Goal: Find contact information: Find contact information

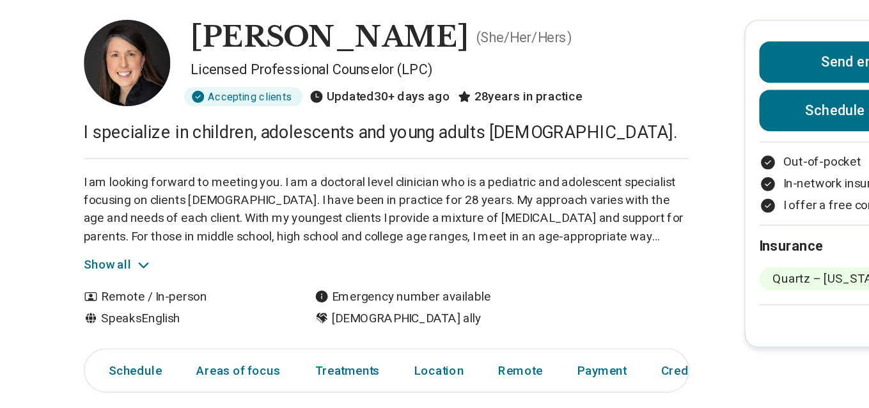
click at [139, 254] on button "Show all" at bounding box center [132, 255] width 51 height 13
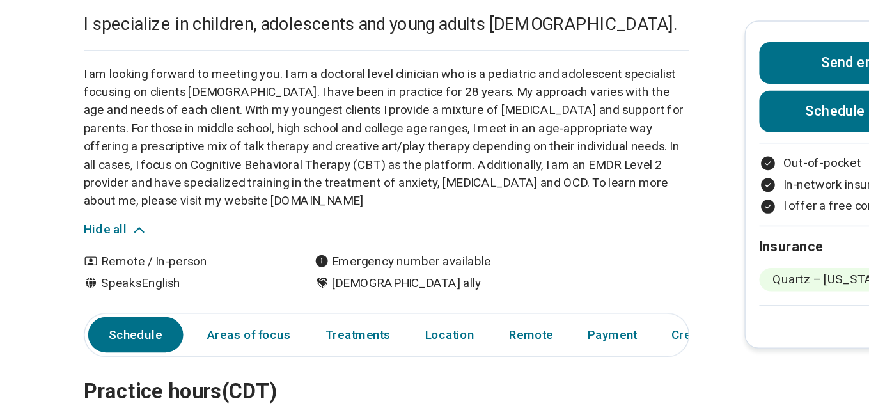
scroll to position [100, 0]
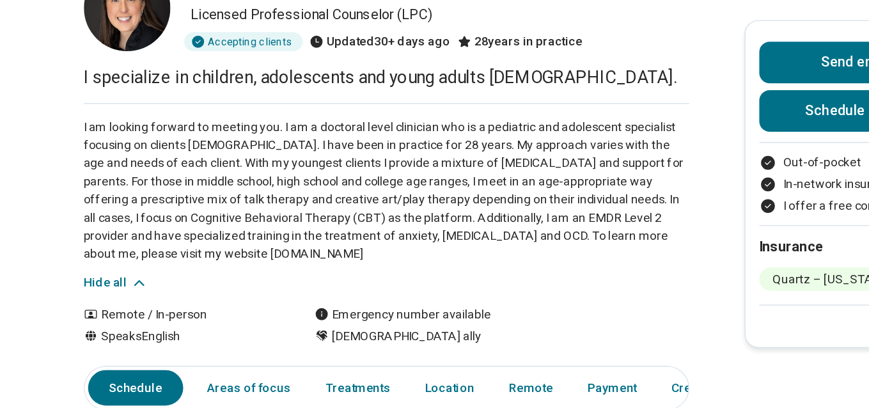
click at [224, 191] on p "I am looking forward to meeting you. I am a doctoral level clinician who is a p…" at bounding box center [331, 141] width 448 height 107
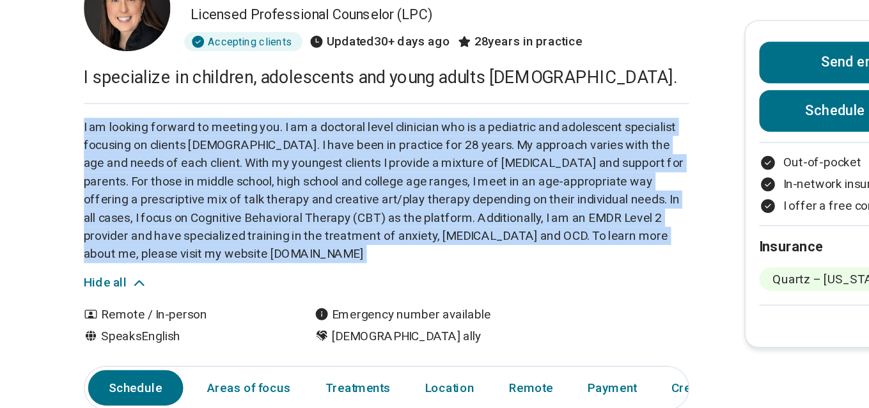
click at [224, 191] on p "I am looking forward to meeting you. I am a doctoral level clinician who is a p…" at bounding box center [331, 141] width 448 height 107
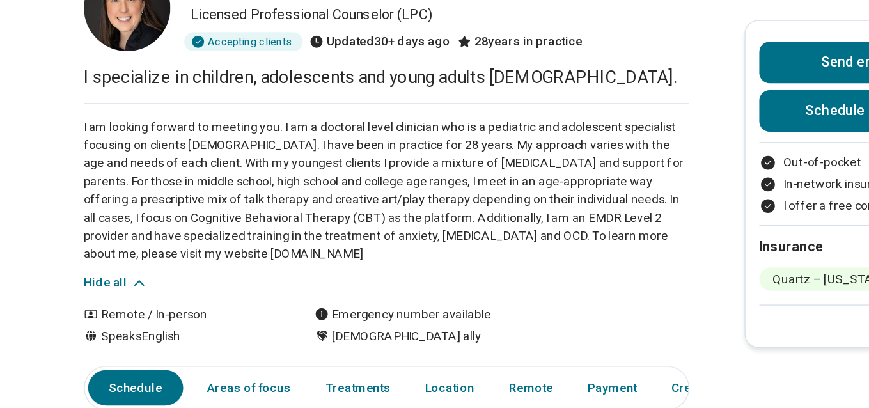
click at [230, 191] on p "I am looking forward to meeting you. I am a doctoral level clinician who is a p…" at bounding box center [331, 141] width 448 height 107
drag, startPoint x: 249, startPoint y: 190, endPoint x: 143, endPoint y: 189, distance: 105.5
click at [143, 189] on p "I am looking forward to meeting you. I am a doctoral level clinician who is a p…" at bounding box center [331, 141] width 448 height 107
copy p "[DOMAIN_NAME]"
